Goal: Check status: Check status

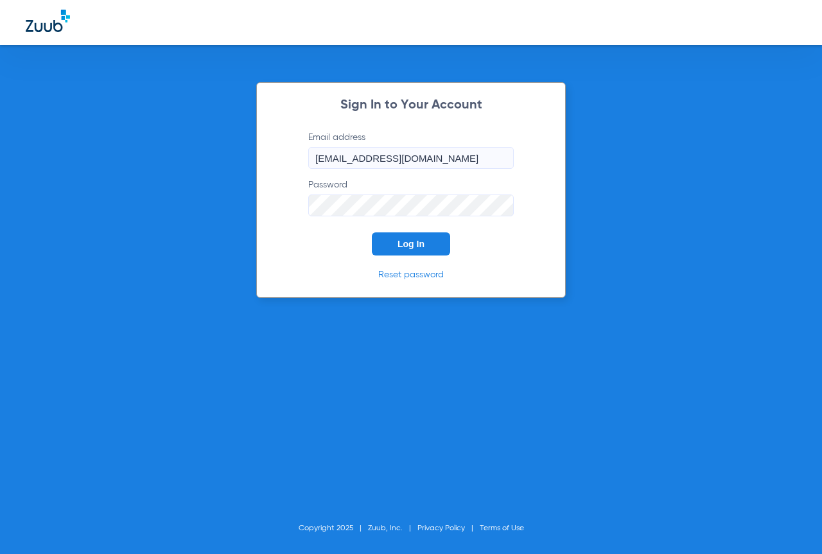
click at [418, 240] on span "Log In" at bounding box center [411, 244] width 27 height 10
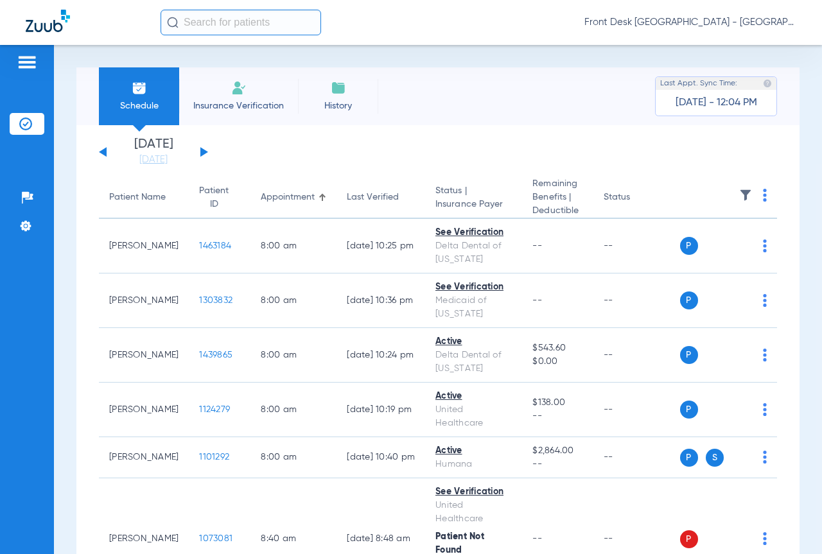
click at [207, 153] on div "[DATE] [DATE] [DATE] [DATE] [DATE] [DATE] [DATE] [DATE] [DATE] [DATE] [DATE] [D…" at bounding box center [153, 152] width 109 height 28
click at [203, 150] on button at bounding box center [204, 152] width 8 height 10
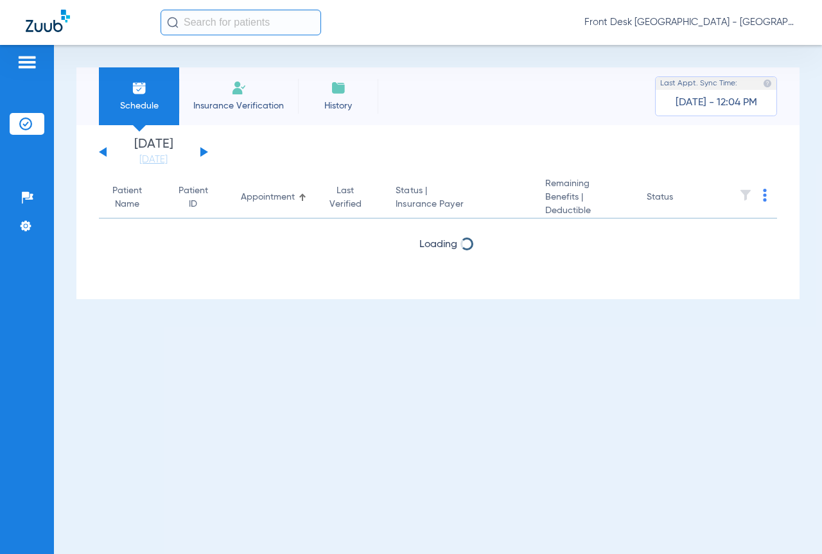
click at [203, 150] on button at bounding box center [204, 152] width 8 height 10
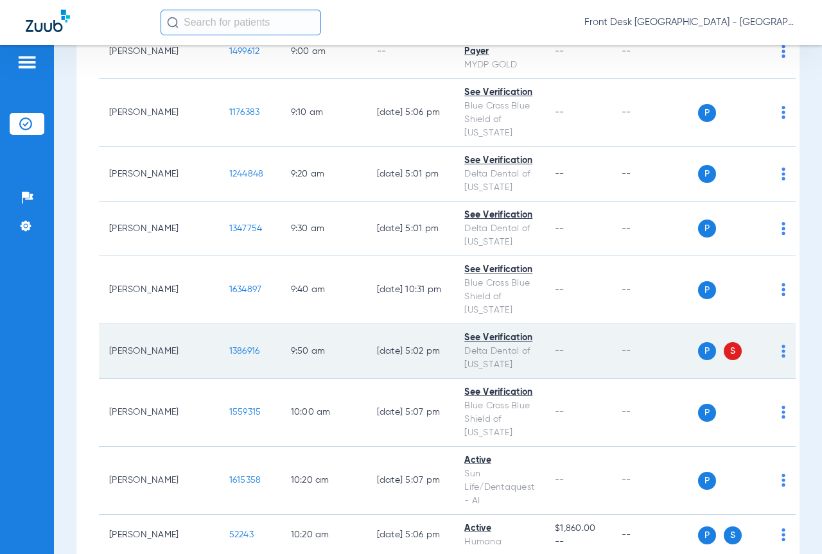
scroll to position [899, 0]
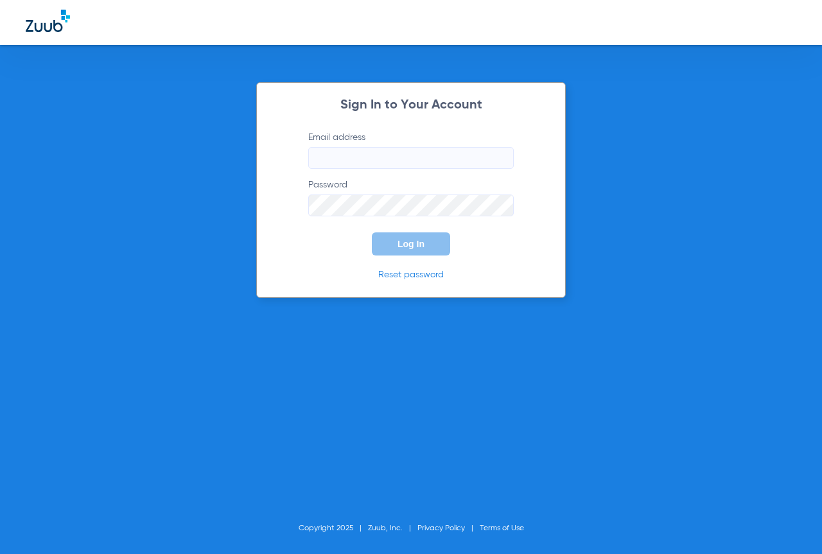
type input "[EMAIL_ADDRESS][DOMAIN_NAME]"
